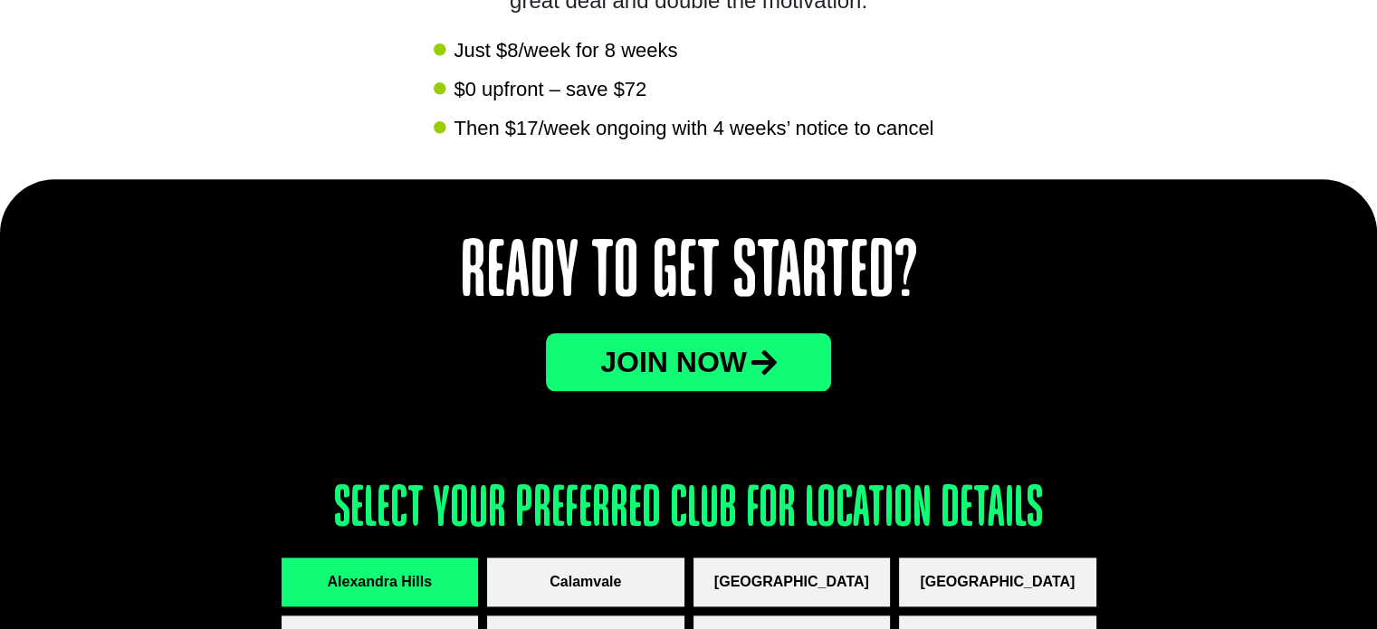
scroll to position [2201, 0]
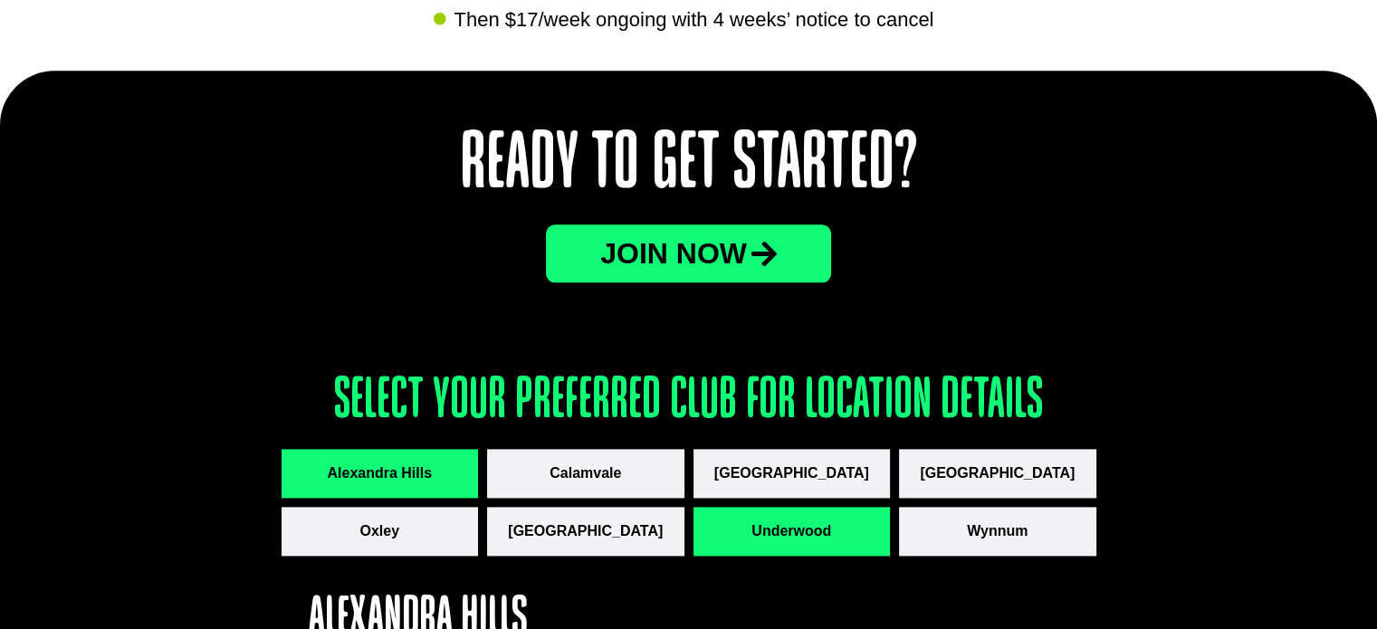
click at [824, 533] on span "Underwood" at bounding box center [791, 531] width 80 height 22
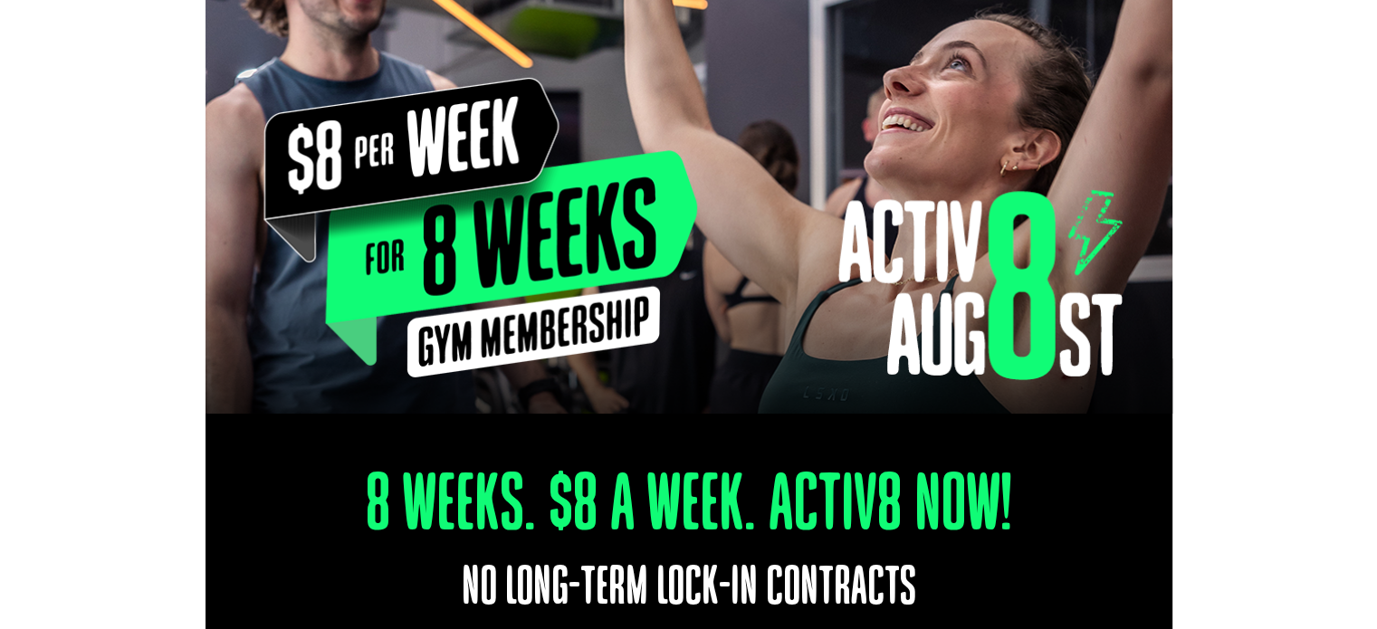
scroll to position [0, 0]
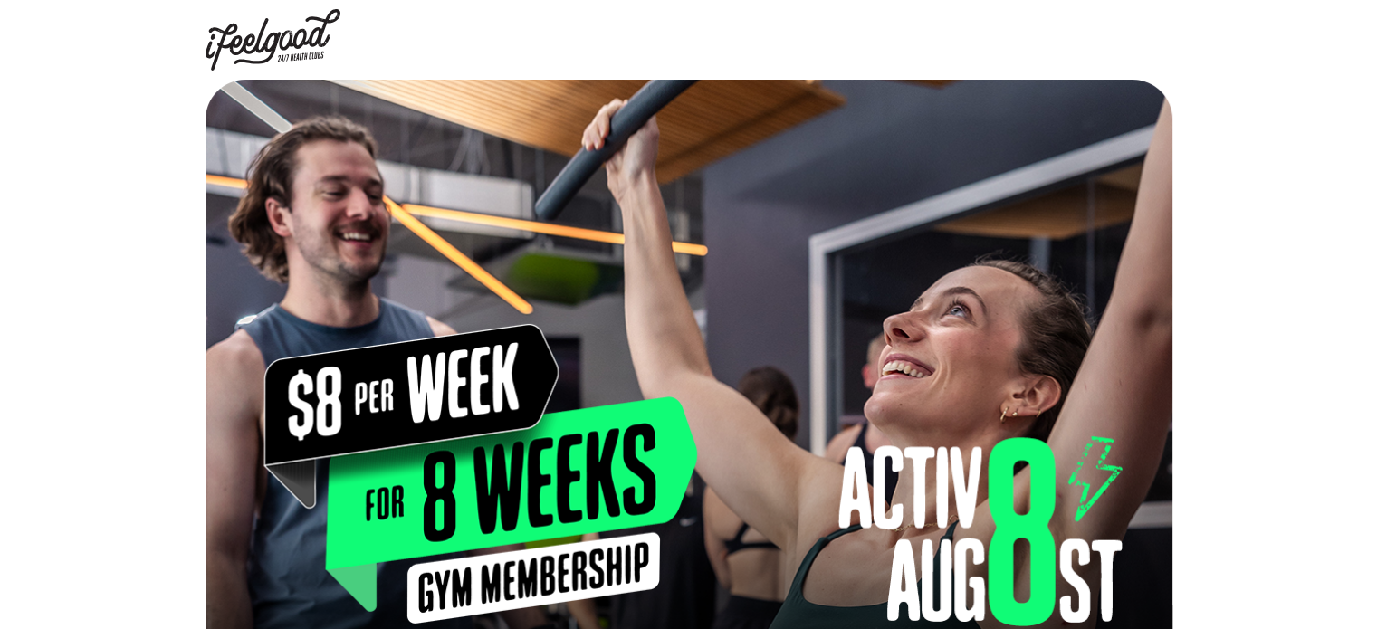
click at [311, 45] on img at bounding box center [273, 40] width 136 height 62
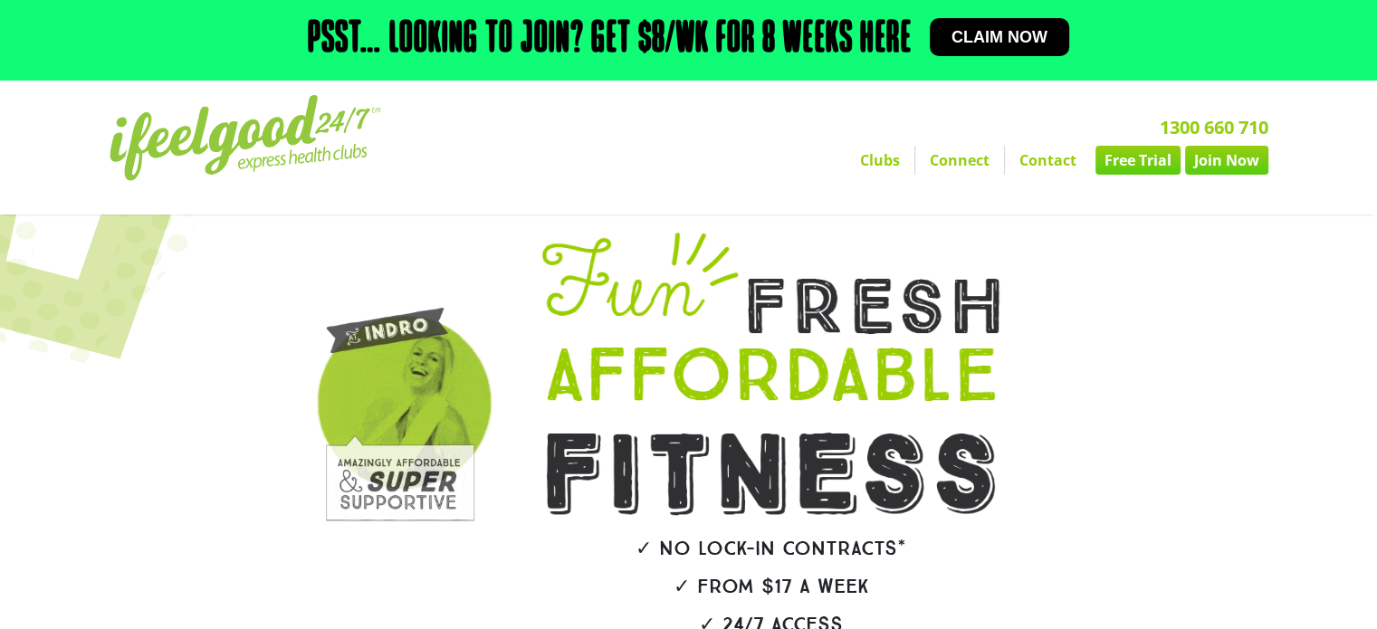
click at [898, 166] on link "Clubs" at bounding box center [879, 160] width 69 height 29
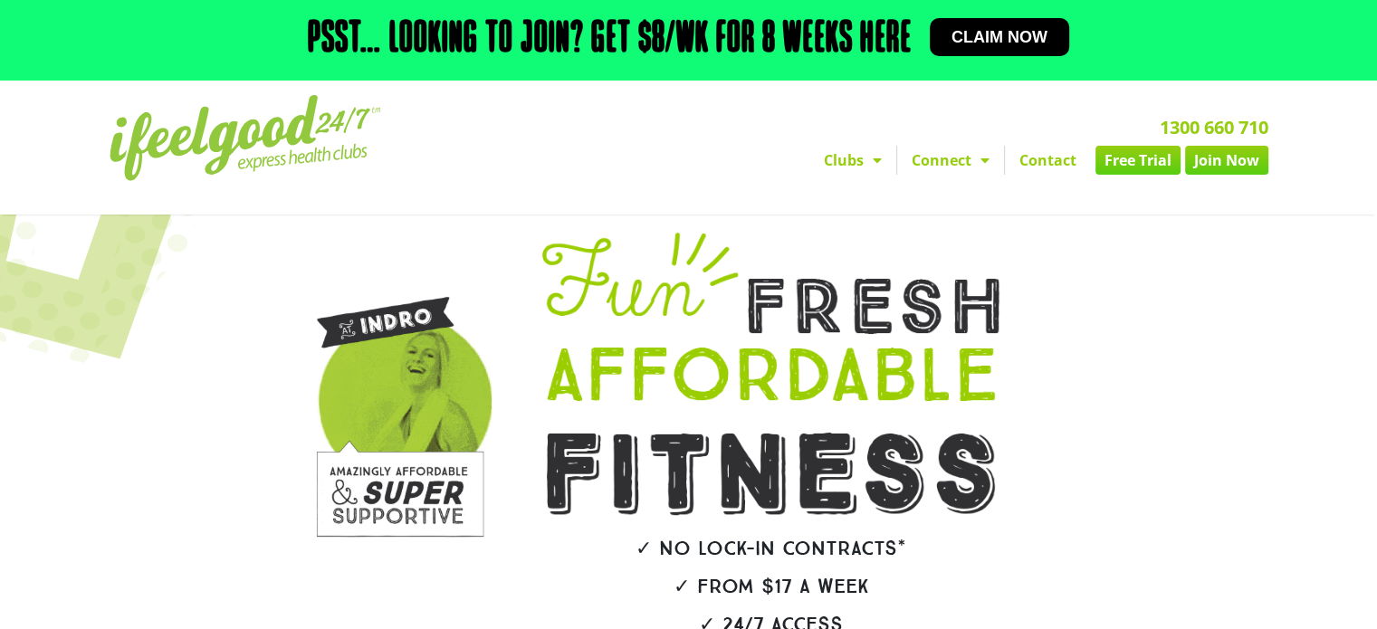
click at [898, 166] on link "Connect" at bounding box center [950, 160] width 107 height 29
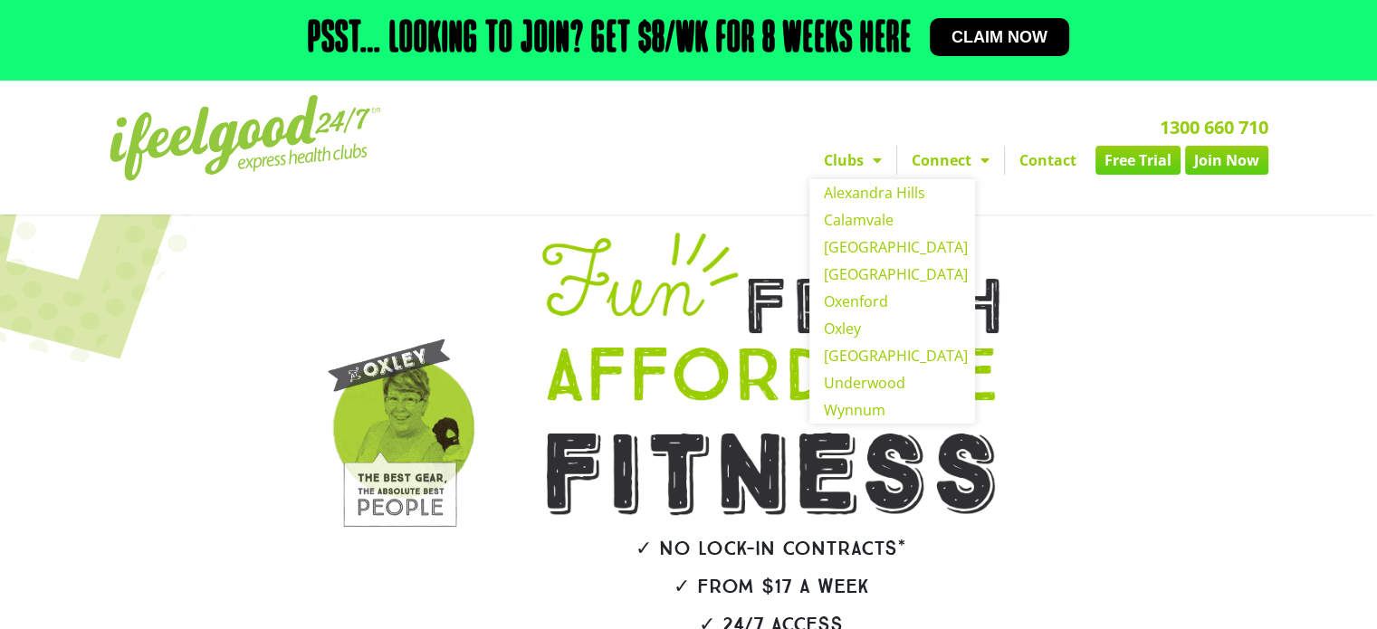
click at [858, 166] on link "Clubs" at bounding box center [852, 160] width 87 height 29
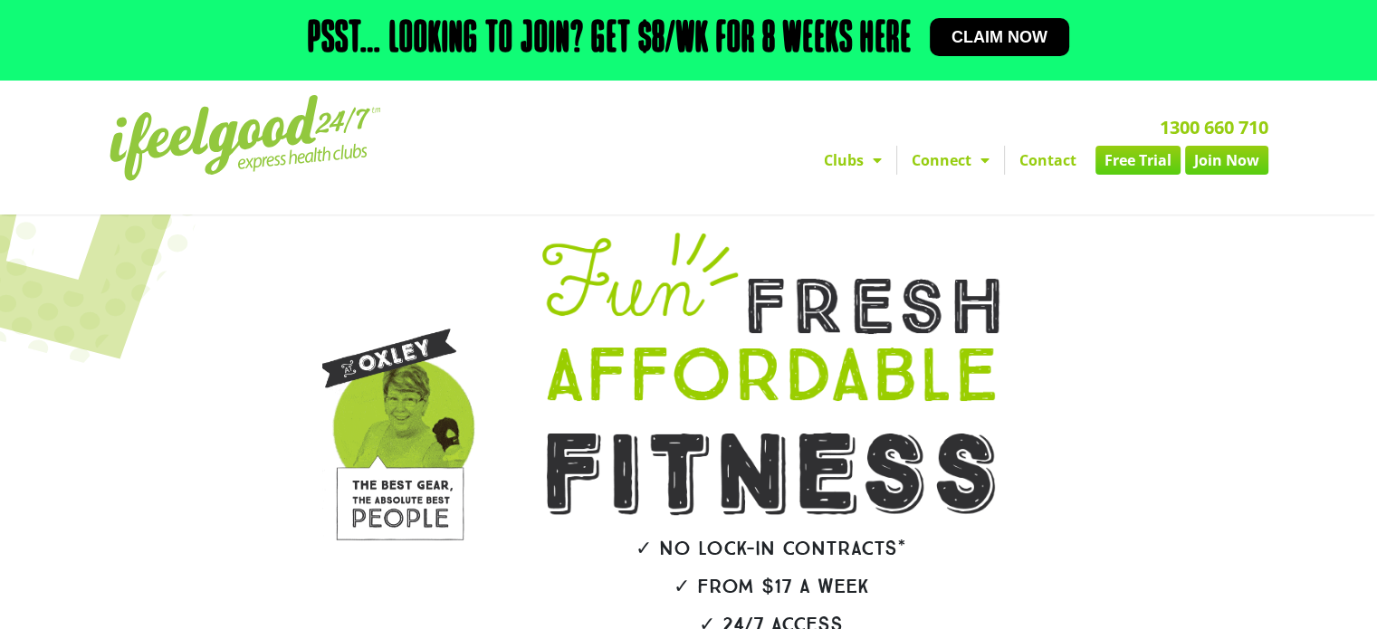
click at [858, 166] on link "Clubs" at bounding box center [852, 160] width 87 height 29
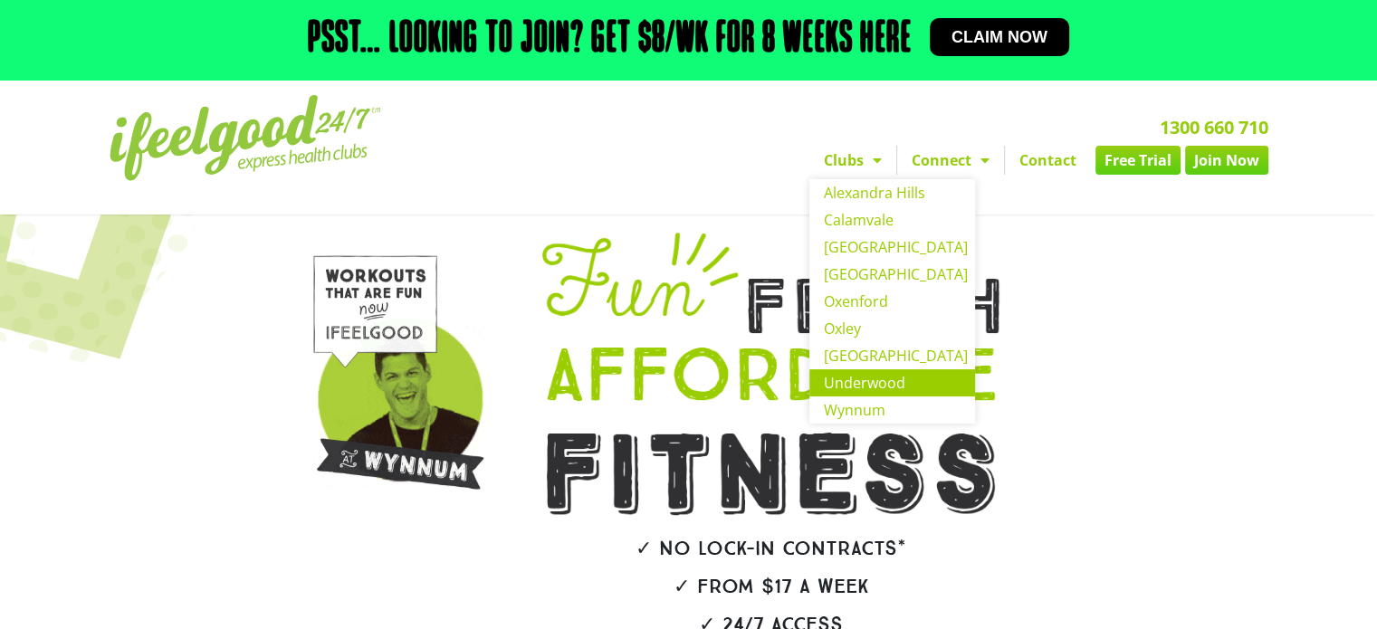
click at [854, 378] on link "Underwood" at bounding box center [892, 382] width 166 height 27
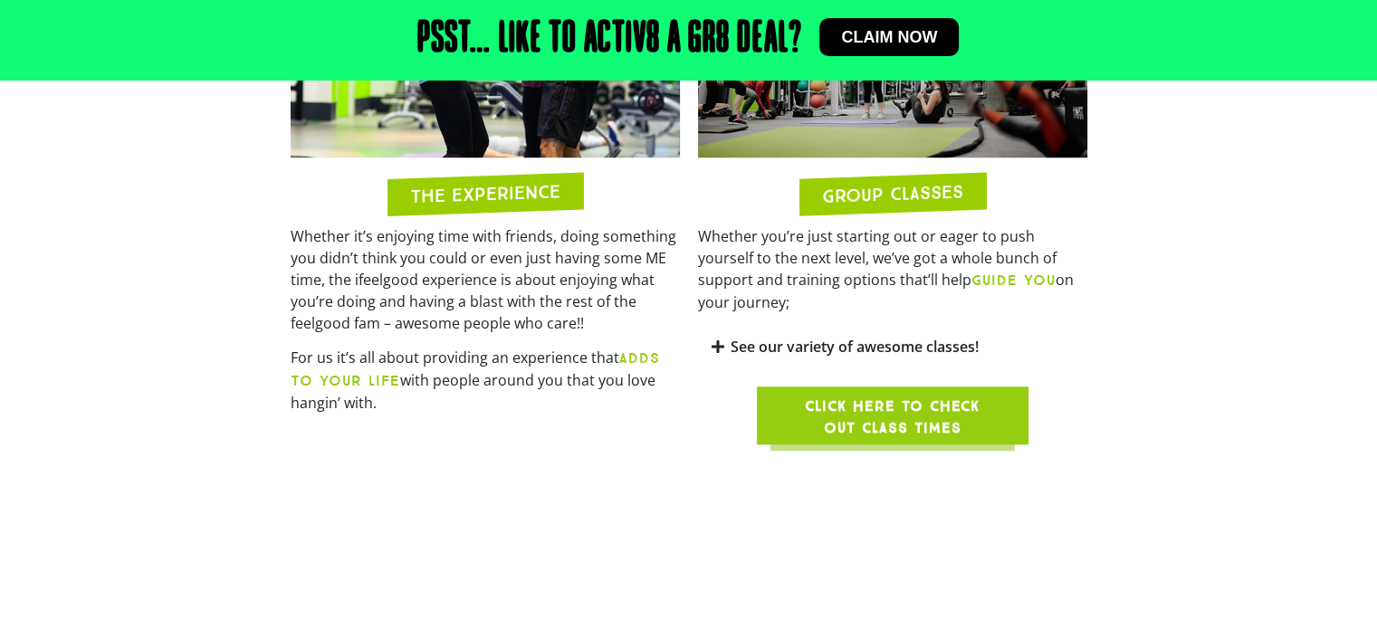
scroll to position [1608, 0]
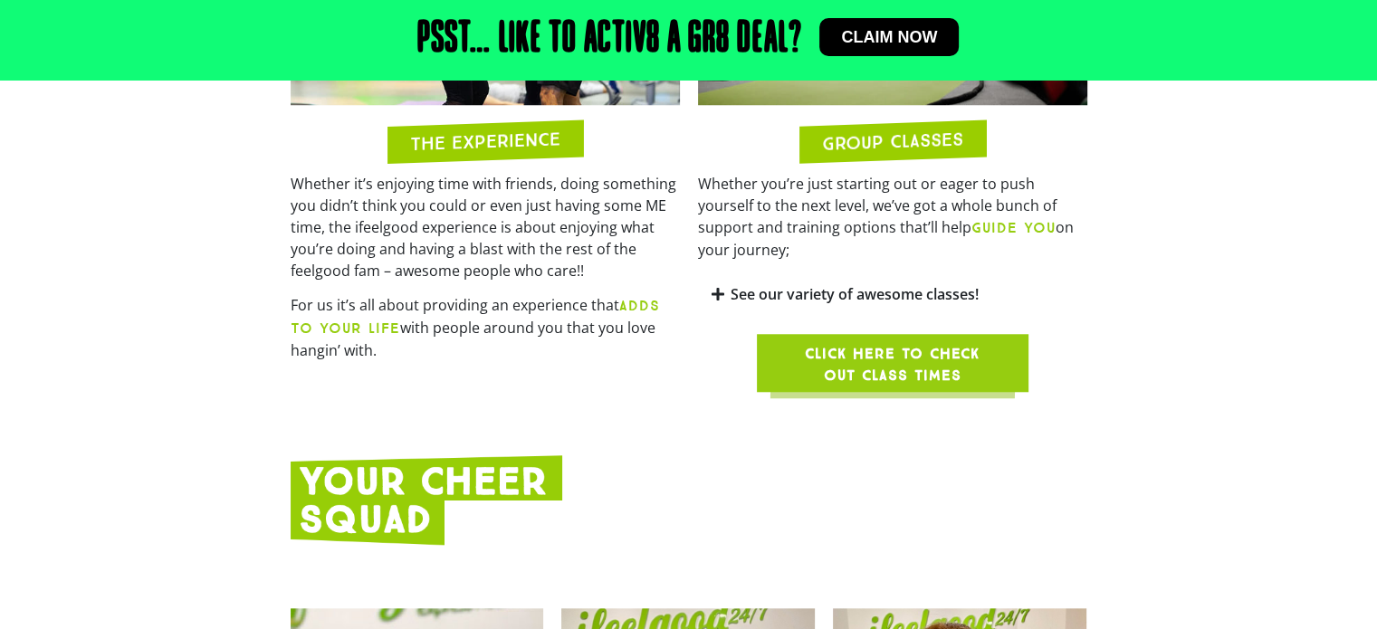
click at [892, 343] on span "Click here to check out class times" at bounding box center [892, 364] width 185 height 43
click at [913, 343] on span "Click here to check out class times" at bounding box center [892, 364] width 185 height 43
click at [928, 284] on link "See our variety of awesome classes!" at bounding box center [854, 294] width 248 height 20
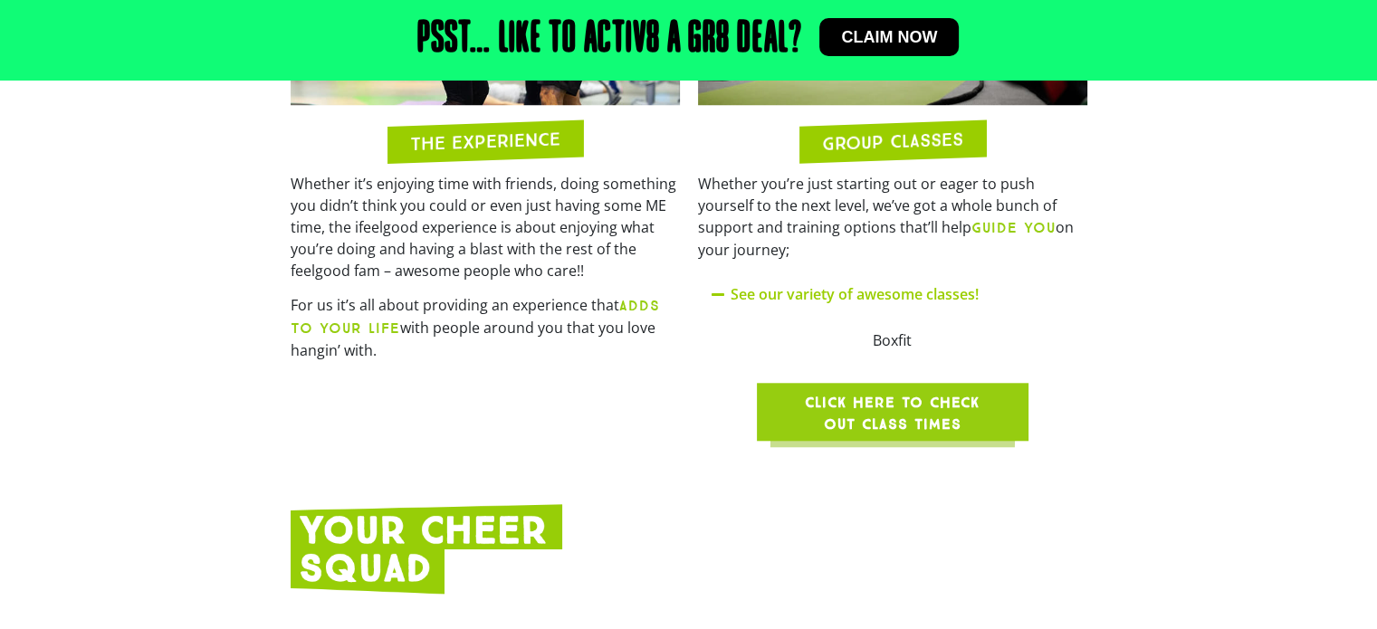
click at [845, 392] on span "Click here to check out class times" at bounding box center [892, 413] width 185 height 43
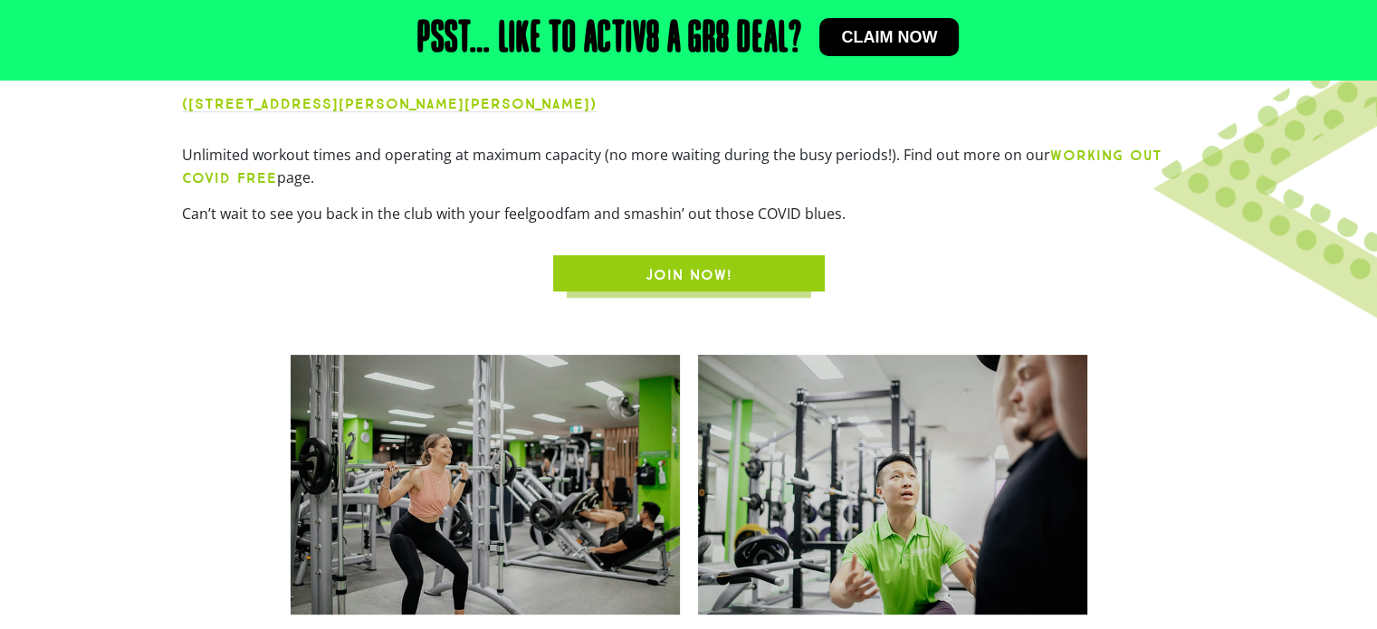
scroll to position [0, 0]
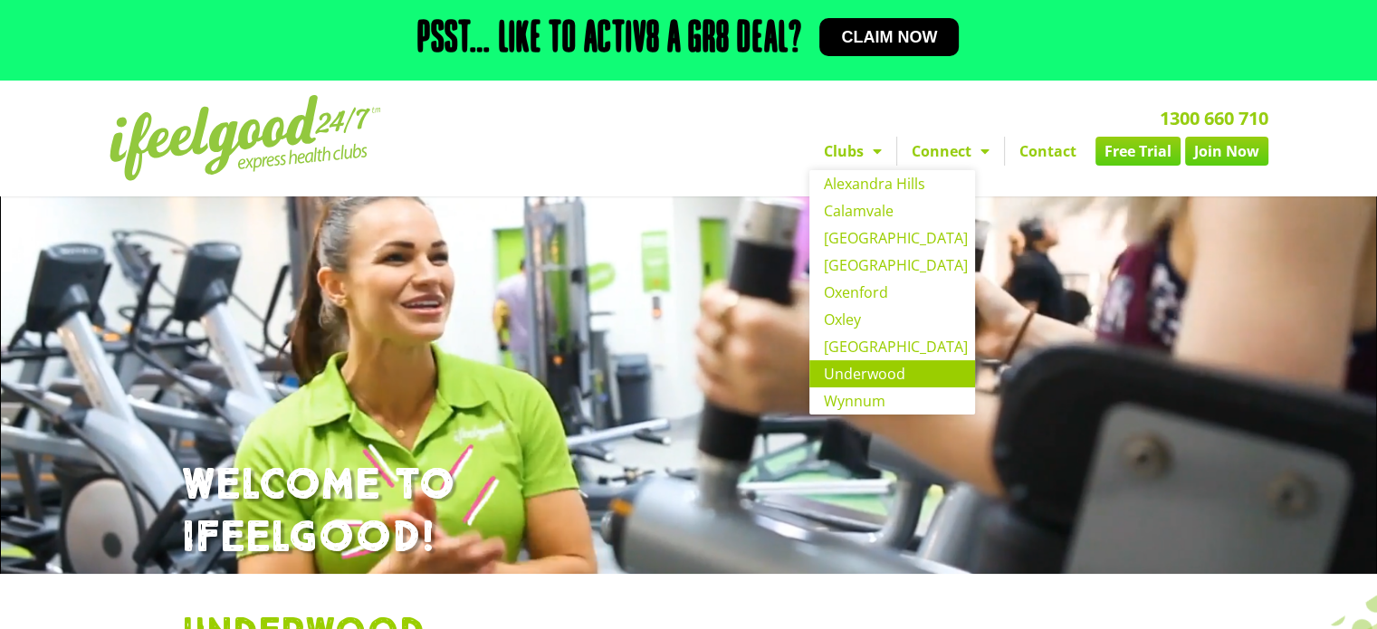
click at [878, 147] on span "Menu" at bounding box center [873, 151] width 18 height 33
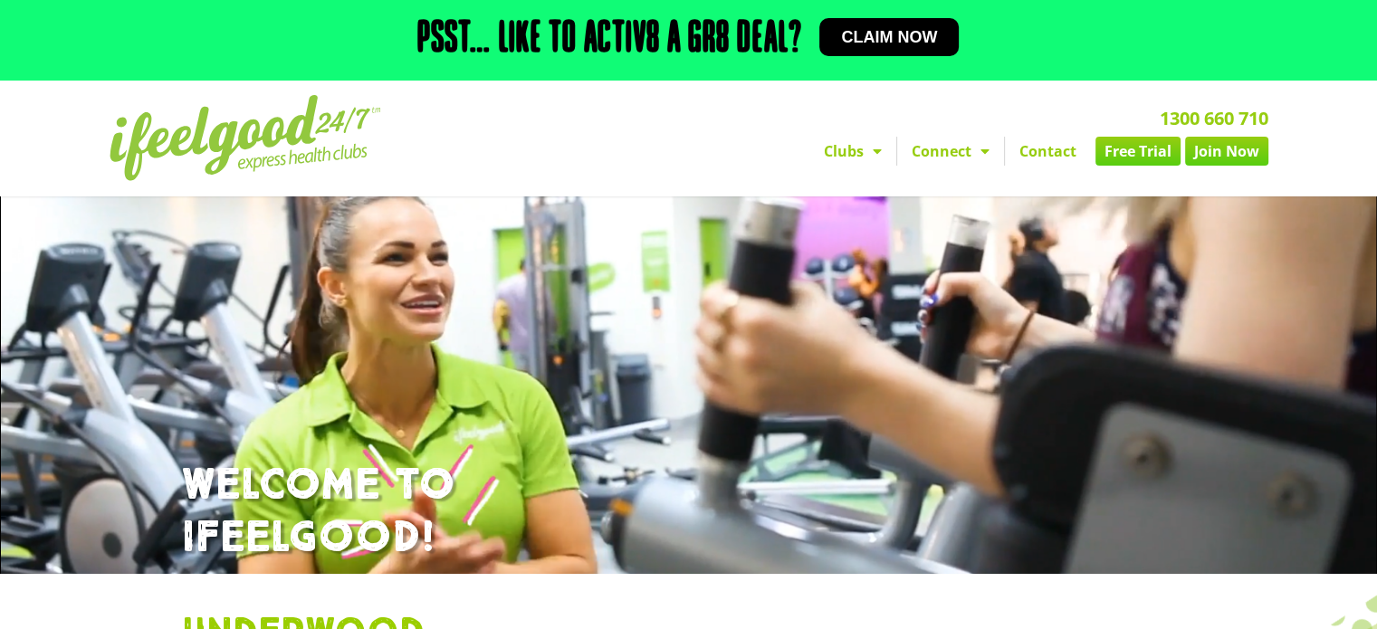
click at [878, 147] on span "Menu" at bounding box center [873, 151] width 18 height 33
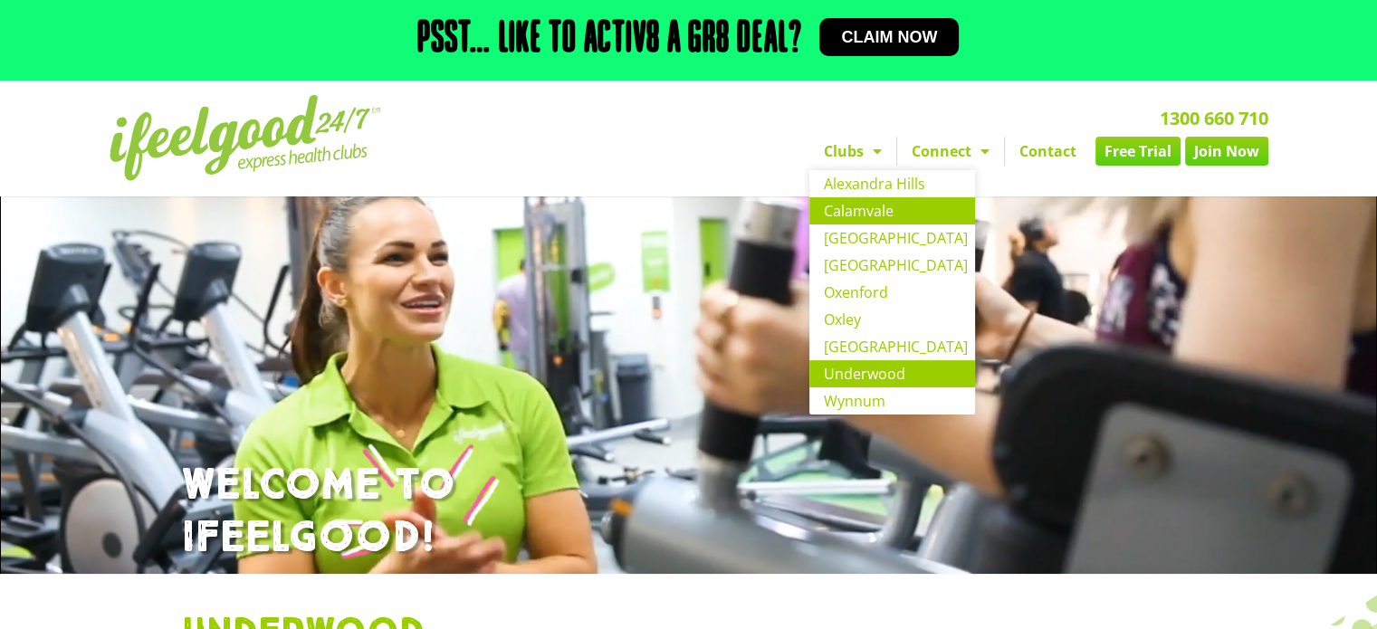
click at [851, 217] on link "Calamvale" at bounding box center [892, 210] width 166 height 27
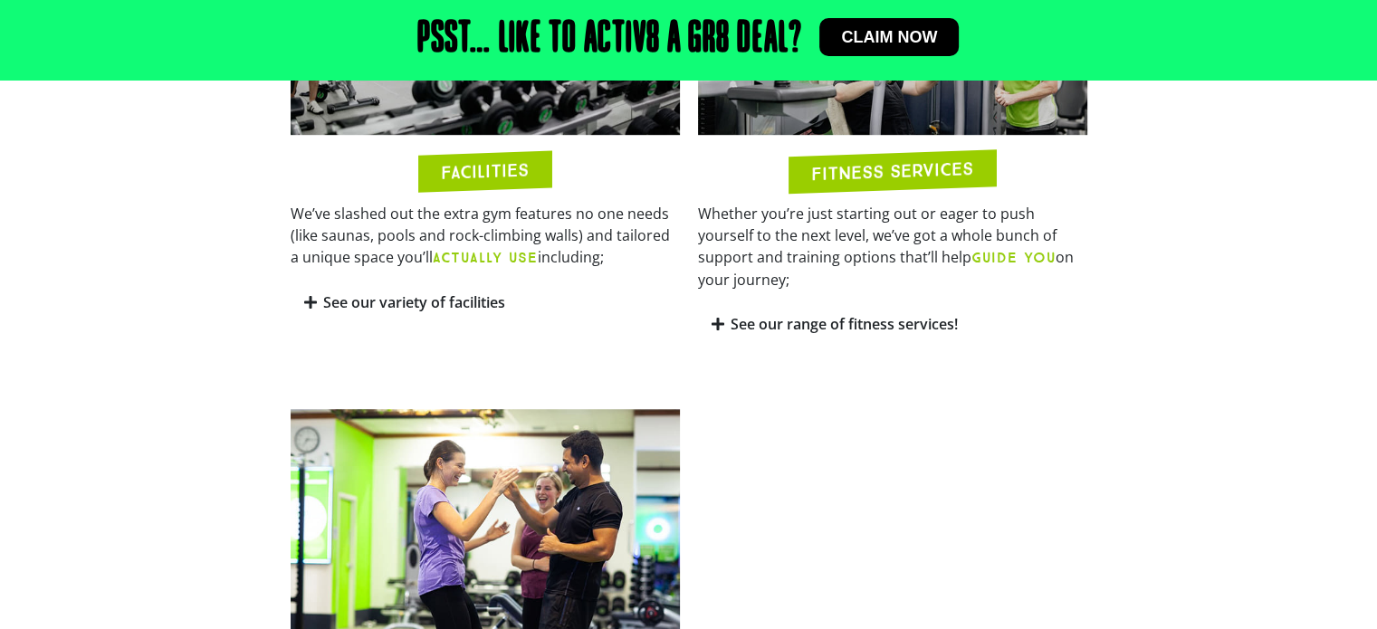
scroll to position [1101, 0]
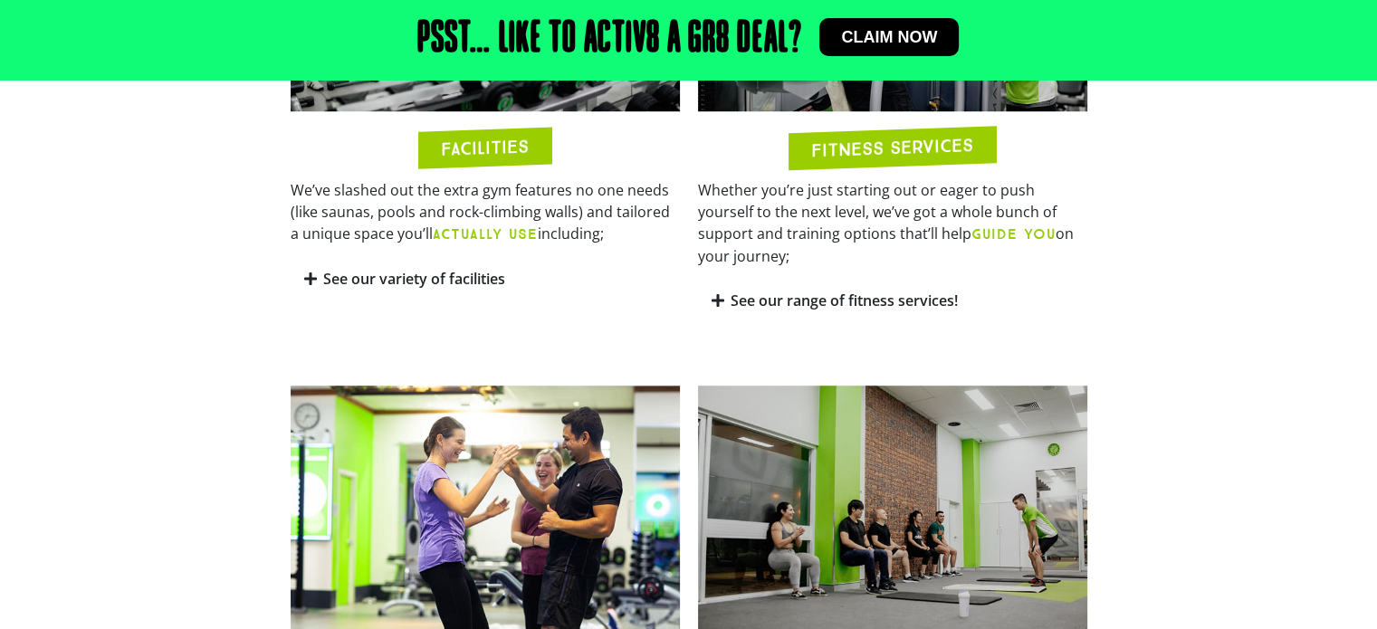
click at [870, 291] on link "See our range of fitness services!" at bounding box center [843, 301] width 227 height 20
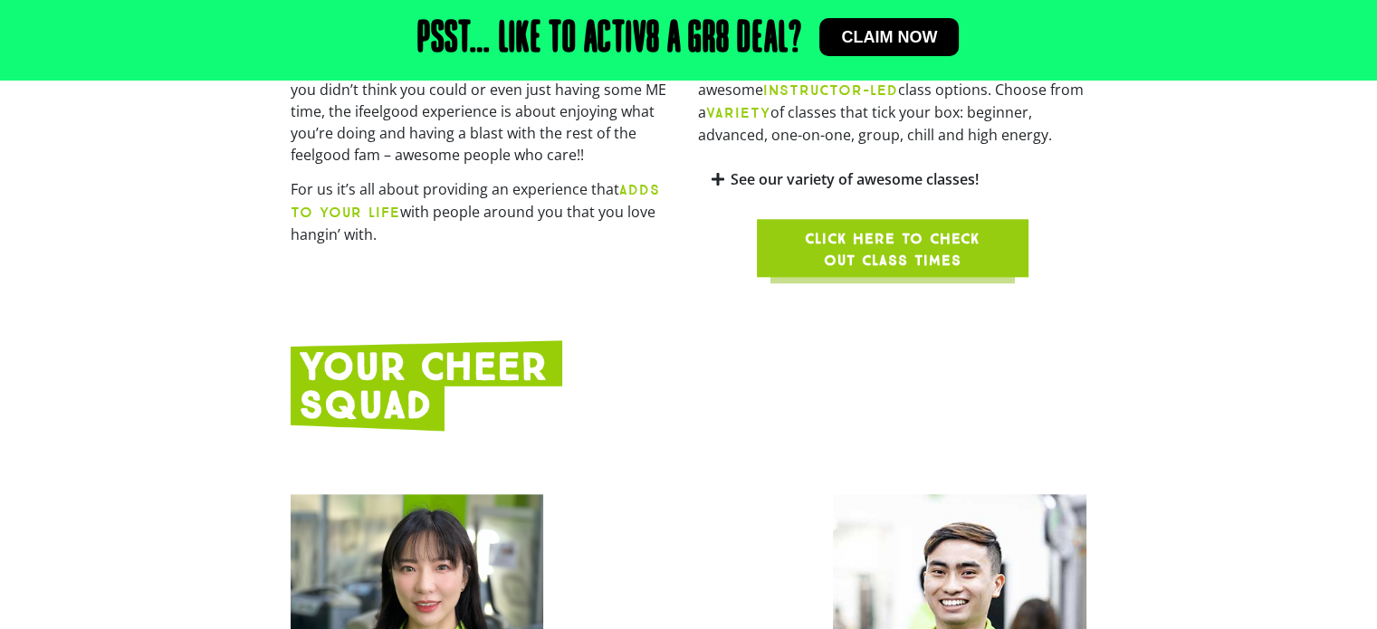
scroll to position [1882, 0]
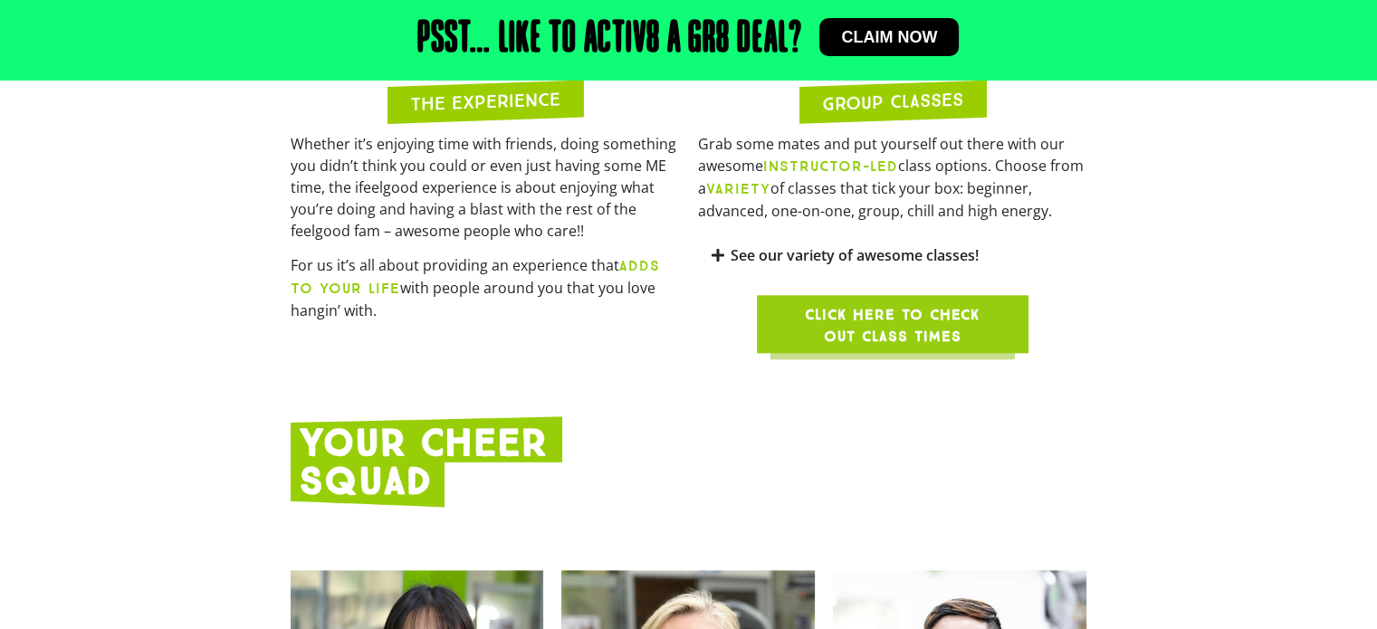
click at [966, 245] on link "See our variety of awesome classes!" at bounding box center [854, 255] width 248 height 20
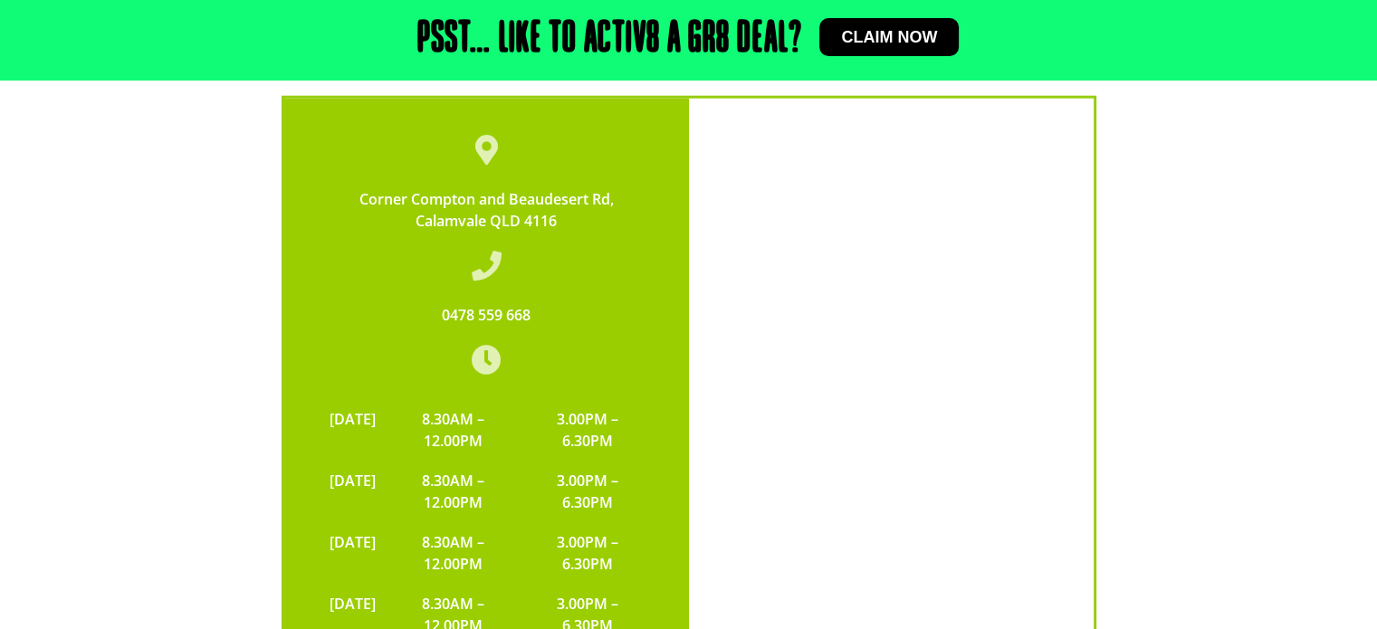
scroll to position [4742, 0]
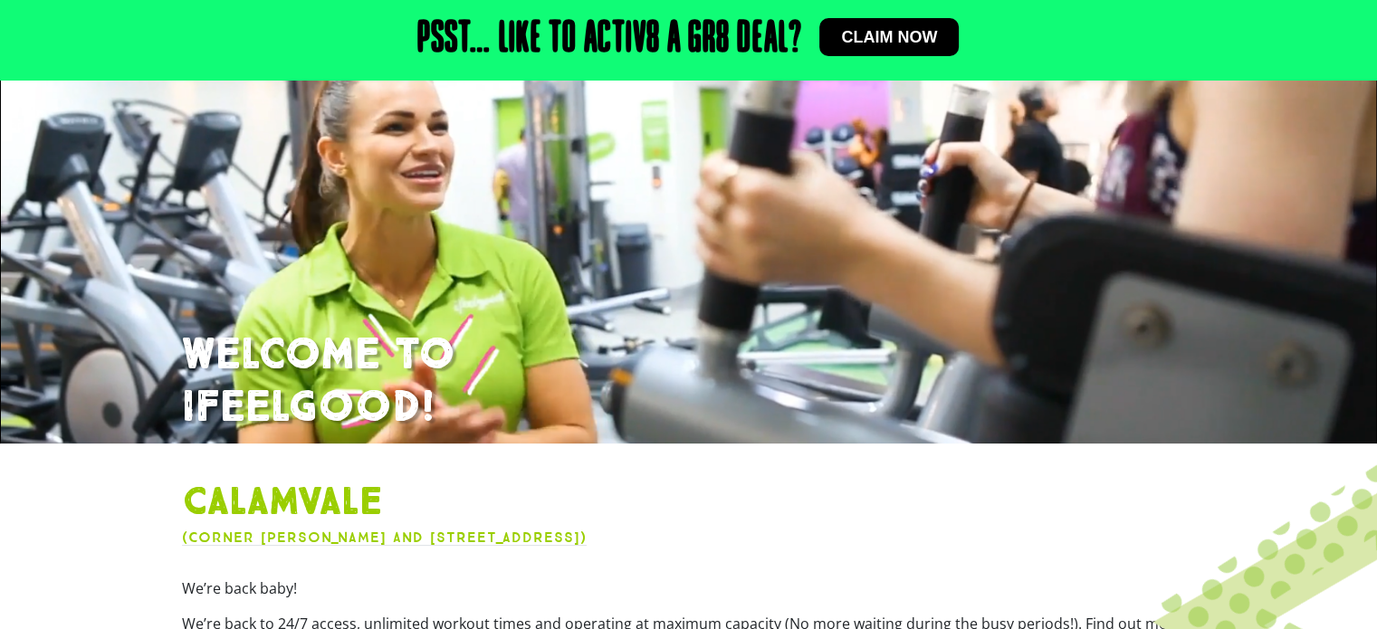
scroll to position [0, 0]
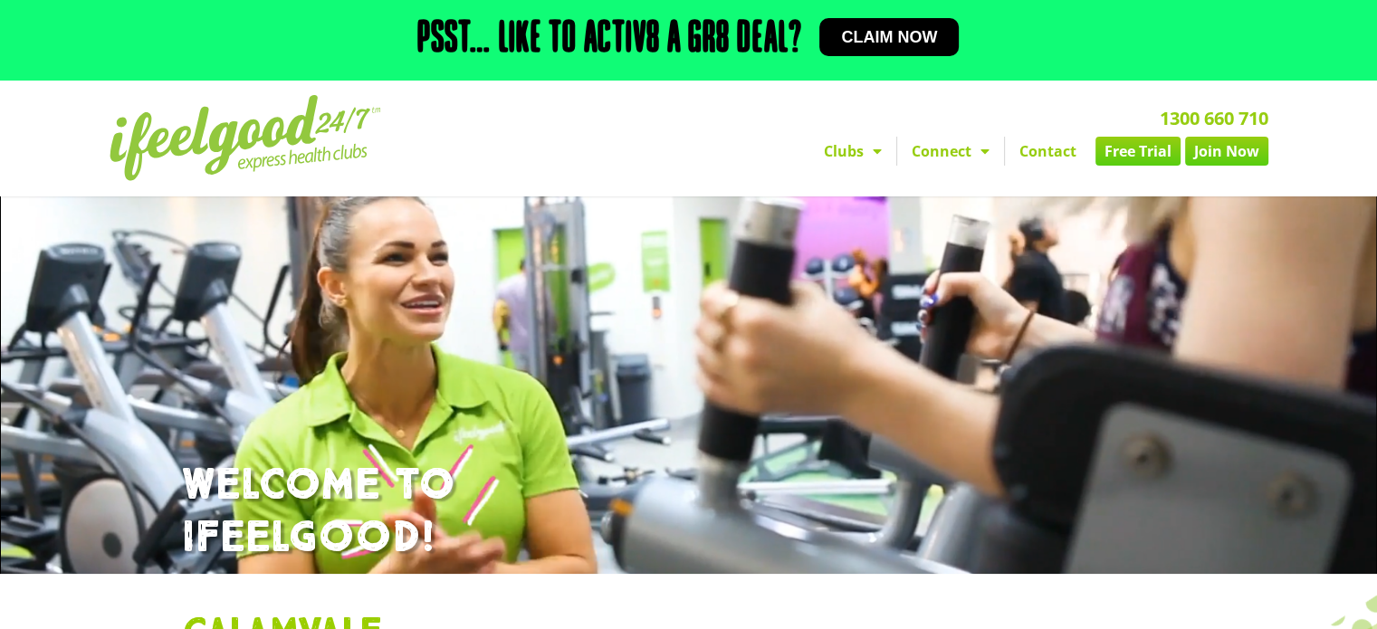
click at [1114, 155] on link "Free Trial" at bounding box center [1137, 151] width 85 height 29
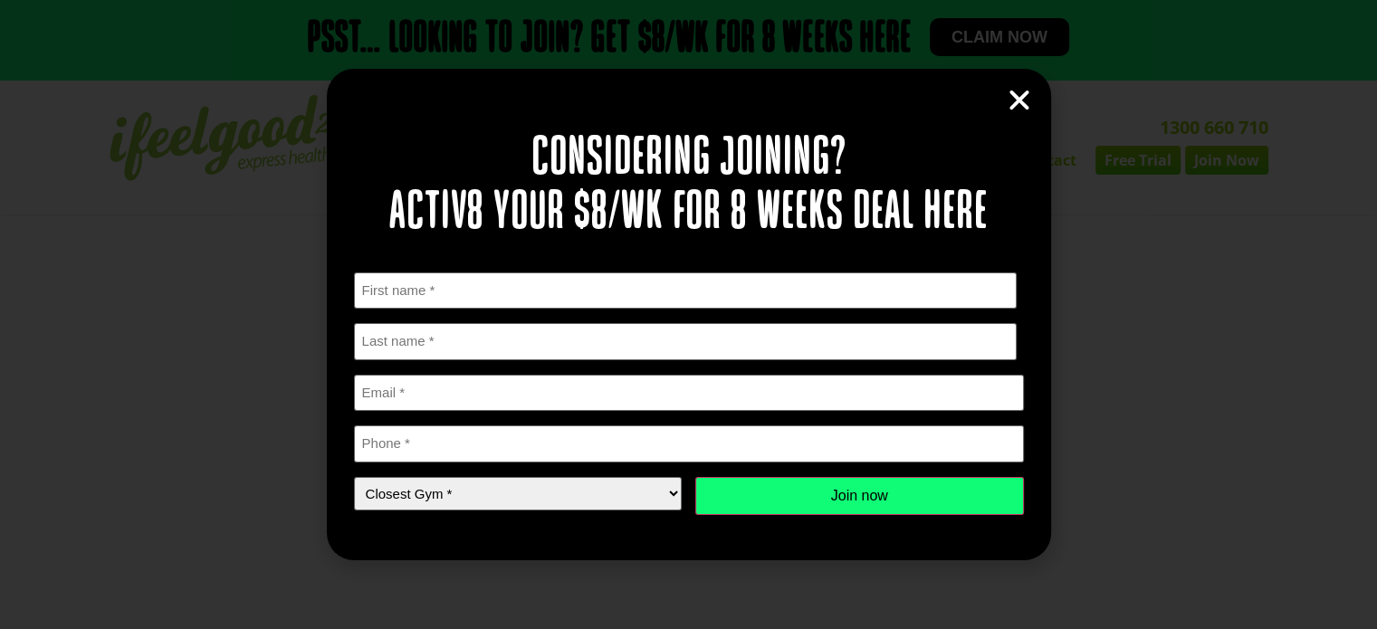
click at [1015, 101] on icon "Close" at bounding box center [1019, 100] width 27 height 27
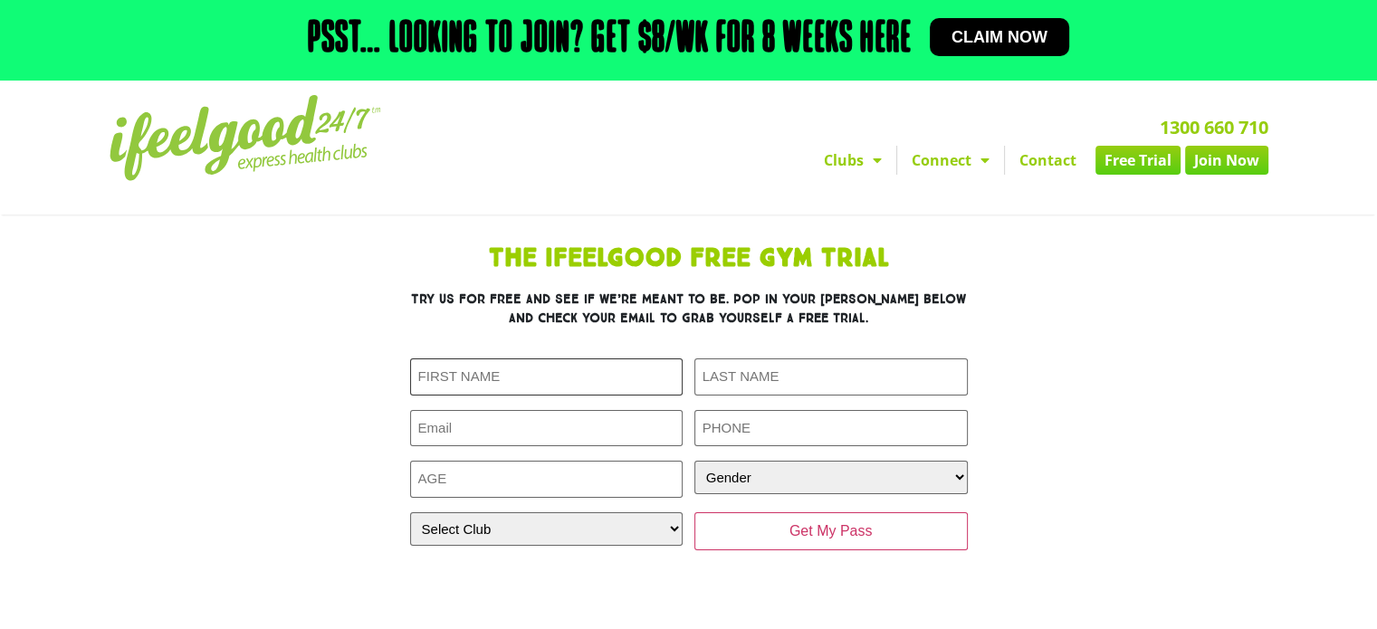
click at [634, 368] on input "First Name (Required)" at bounding box center [546, 376] width 273 height 37
type input "Yuni"
type input "Tjan"
type input "yunizblue@gmail.com"
type input "0433609707"
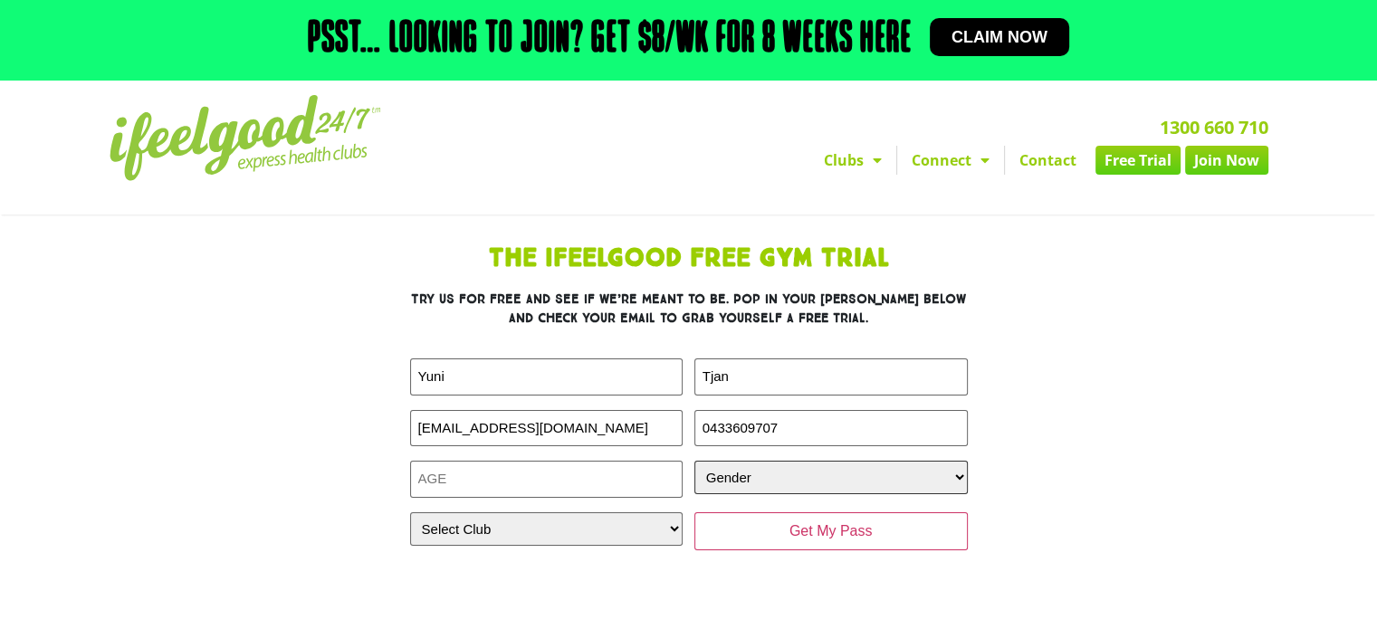
click at [883, 471] on select "Gender Male Female" at bounding box center [830, 477] width 273 height 33
select select "Female"
click at [694, 461] on select "Gender Male Female" at bounding box center [830, 477] width 273 height 33
click at [640, 486] on input "Age (Required)" at bounding box center [546, 479] width 273 height 37
type input "47"
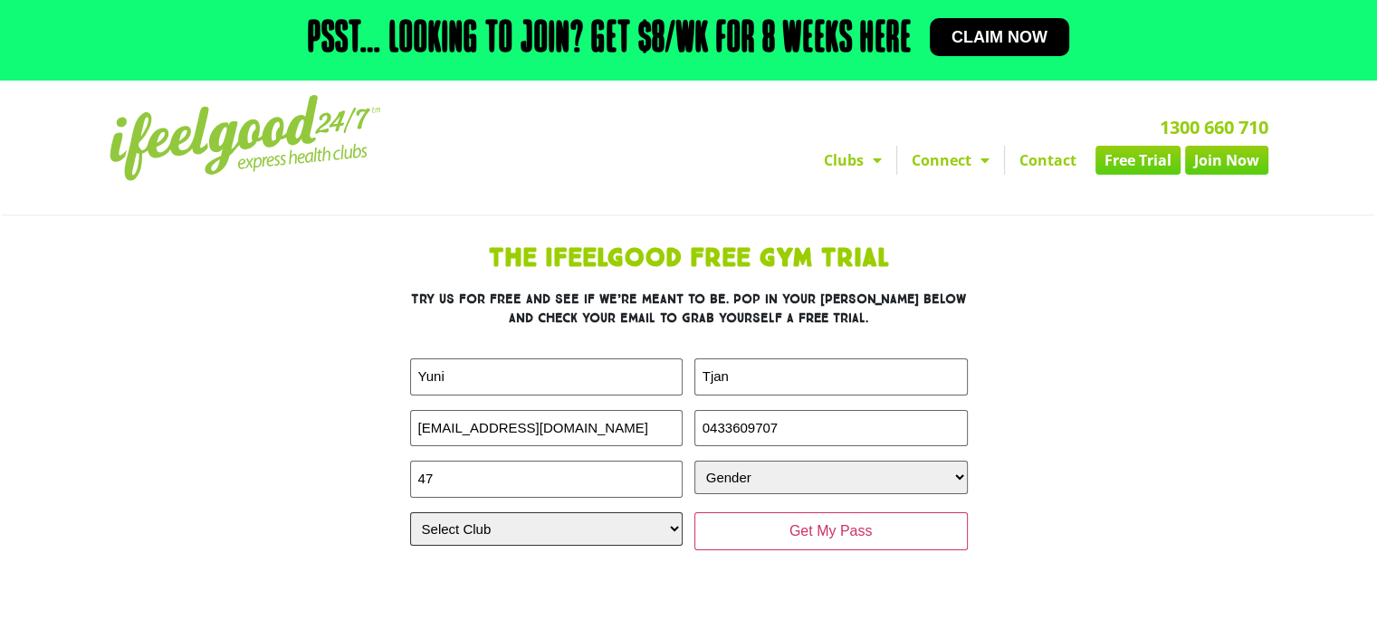
click at [654, 535] on select "Select Club Alexandra Hills Calamvale Coopers Plains Middle Park Oxenford Oxley…" at bounding box center [546, 528] width 273 height 33
select select "Calamvale"
click at [410, 512] on select "Select Club Alexandra Hills Calamvale Coopers Plains Middle Park Oxenford Oxley…" at bounding box center [546, 528] width 273 height 33
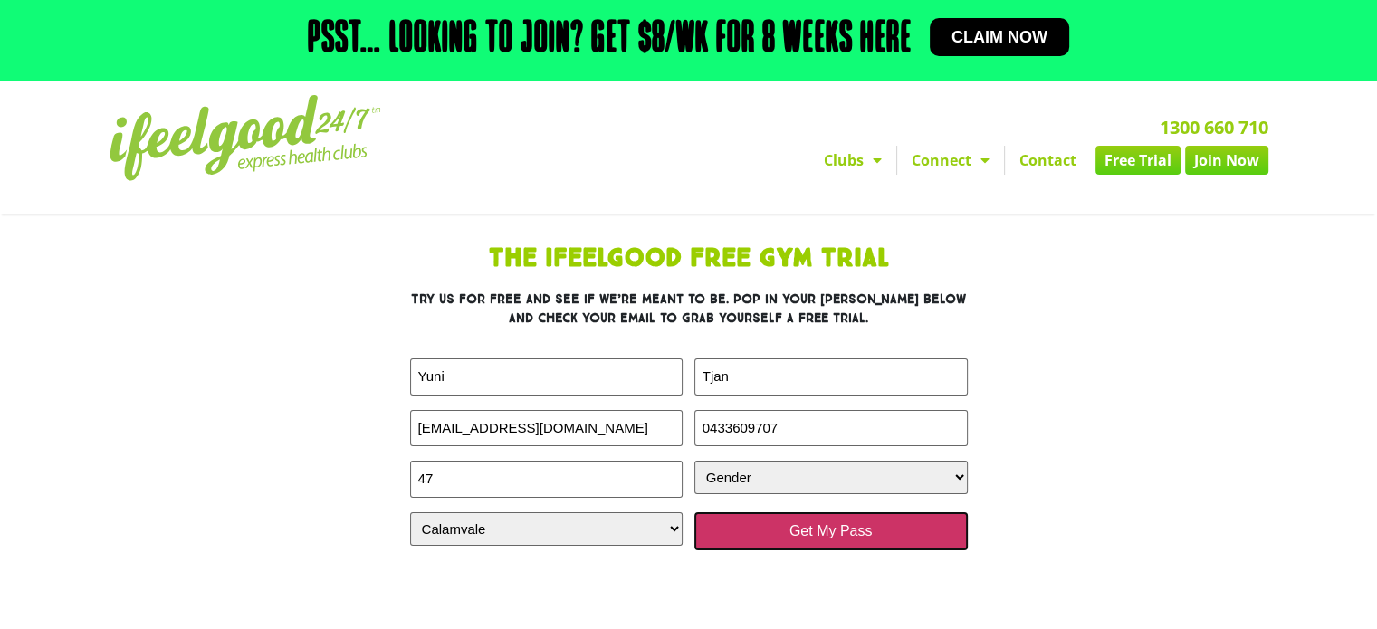
click at [769, 537] on input "Get My Pass" at bounding box center [830, 531] width 273 height 38
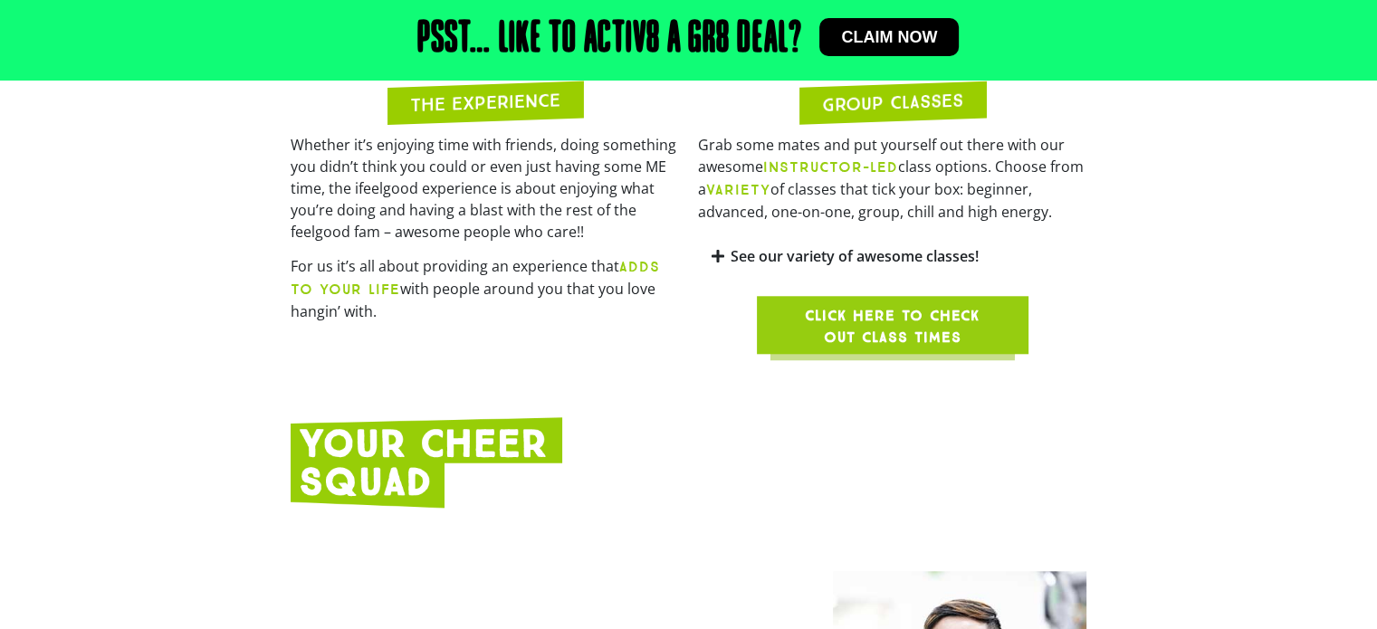
scroll to position [1684, 0]
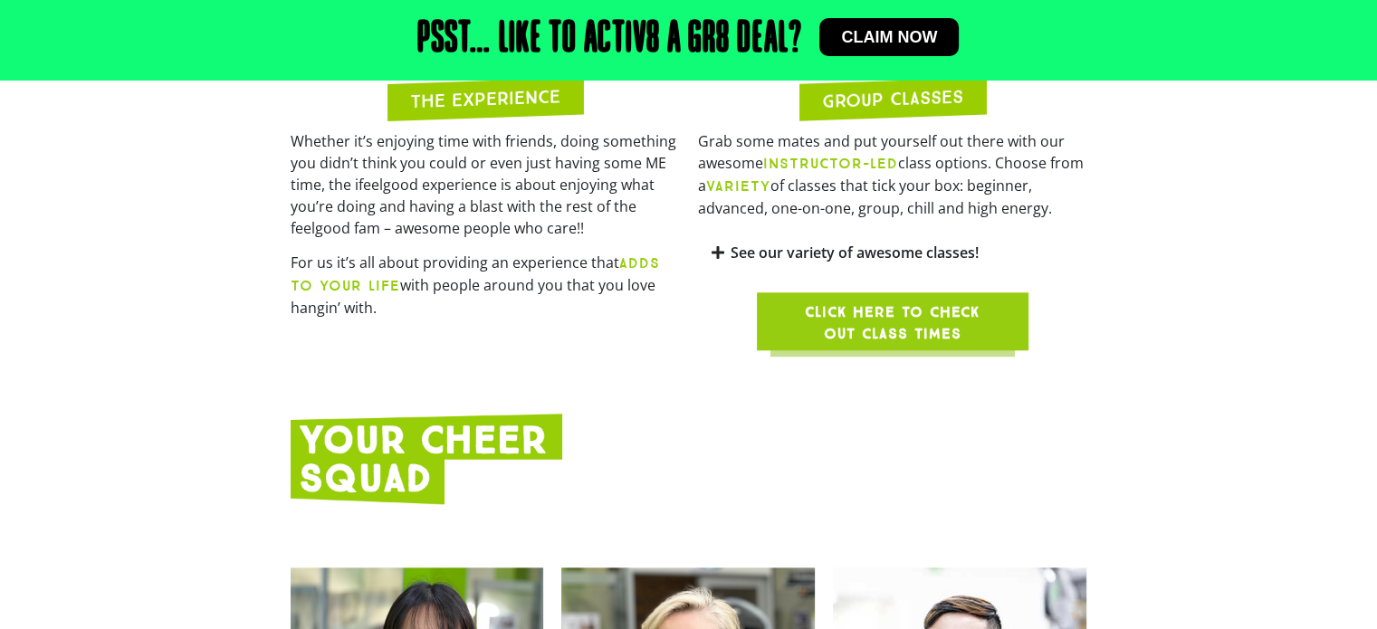
click at [940, 303] on span "Click here to check out class times" at bounding box center [892, 322] width 185 height 43
